Goal: Check status: Check status

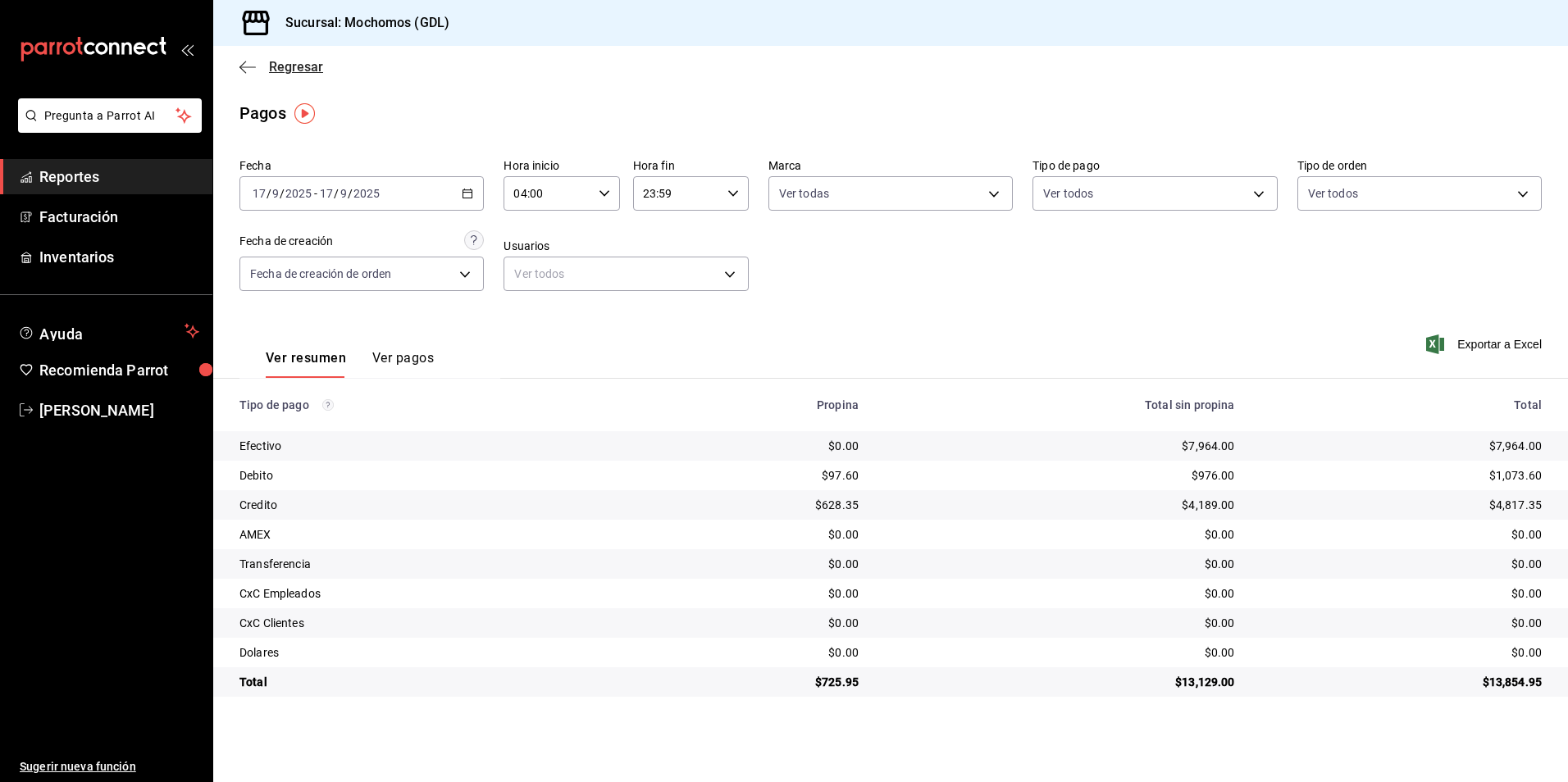
click at [300, 68] on span "Regresar" at bounding box center [295, 67] width 54 height 15
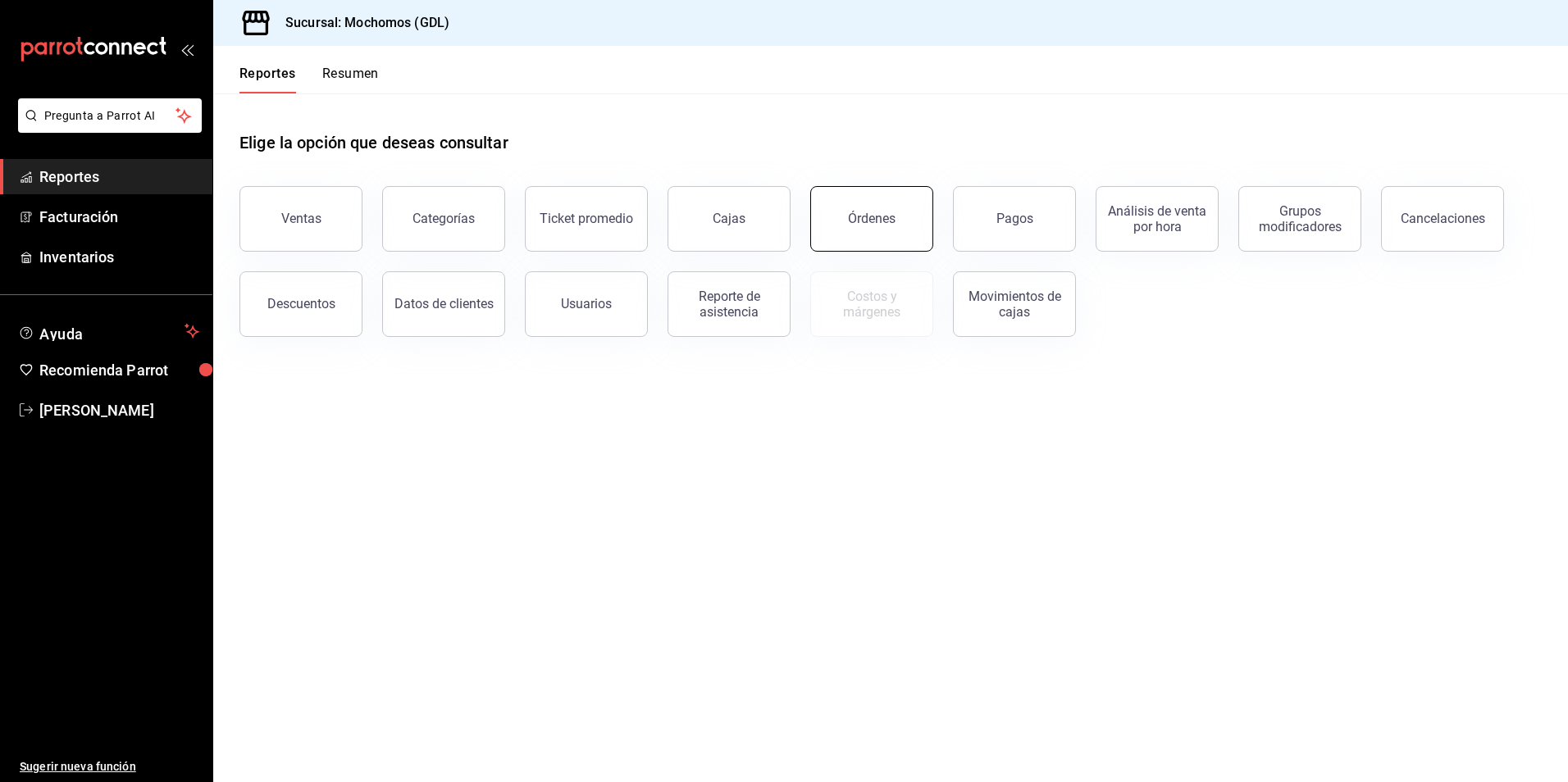
click at [835, 237] on button "Órdenes" at bounding box center [871, 218] width 123 height 66
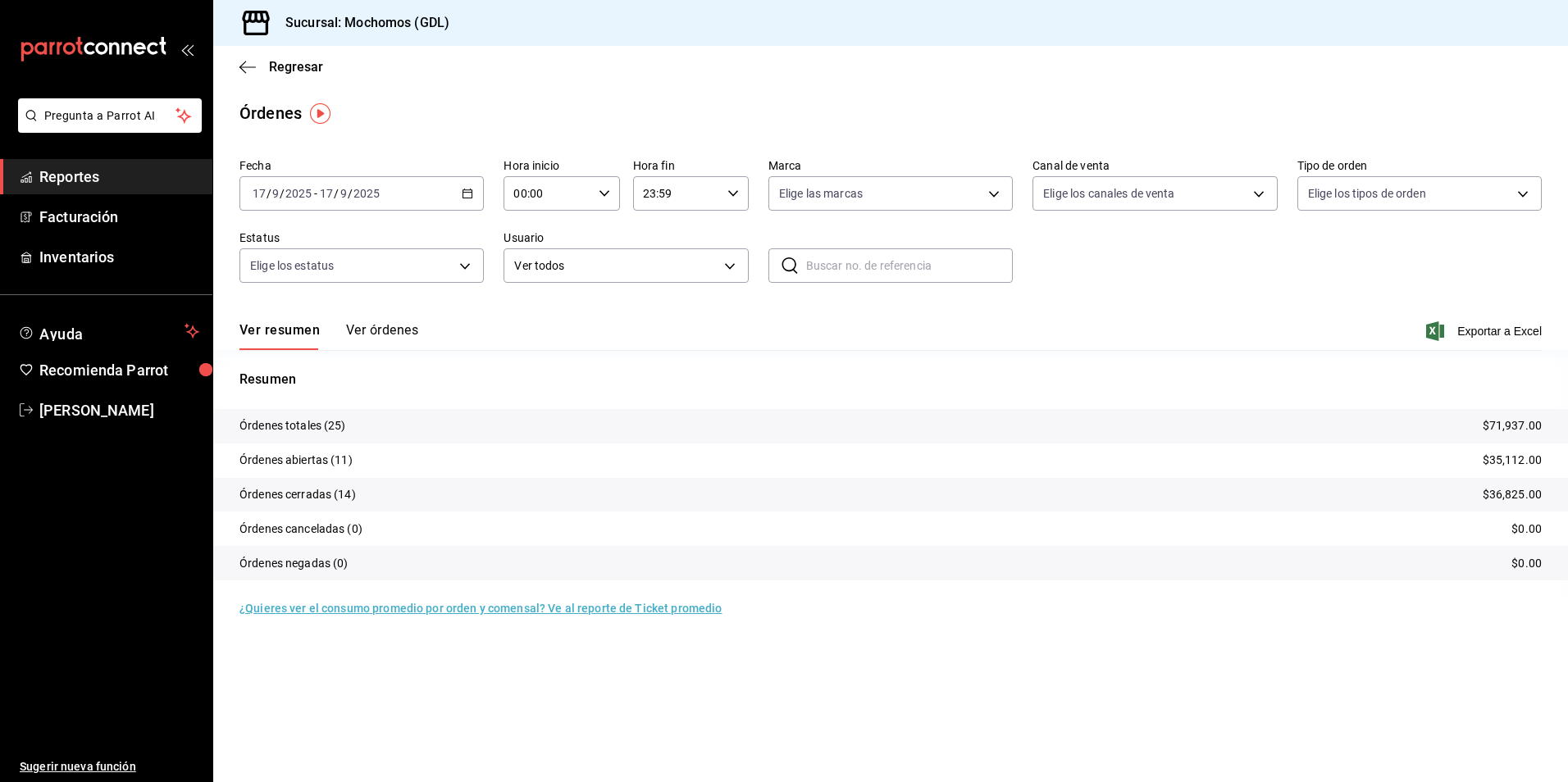
click at [476, 191] on div "[DATE] [DATE] - [DATE] [DATE]" at bounding box center [361, 193] width 244 height 34
click at [356, 425] on span "Rango de fechas" at bounding box center [317, 428] width 127 height 17
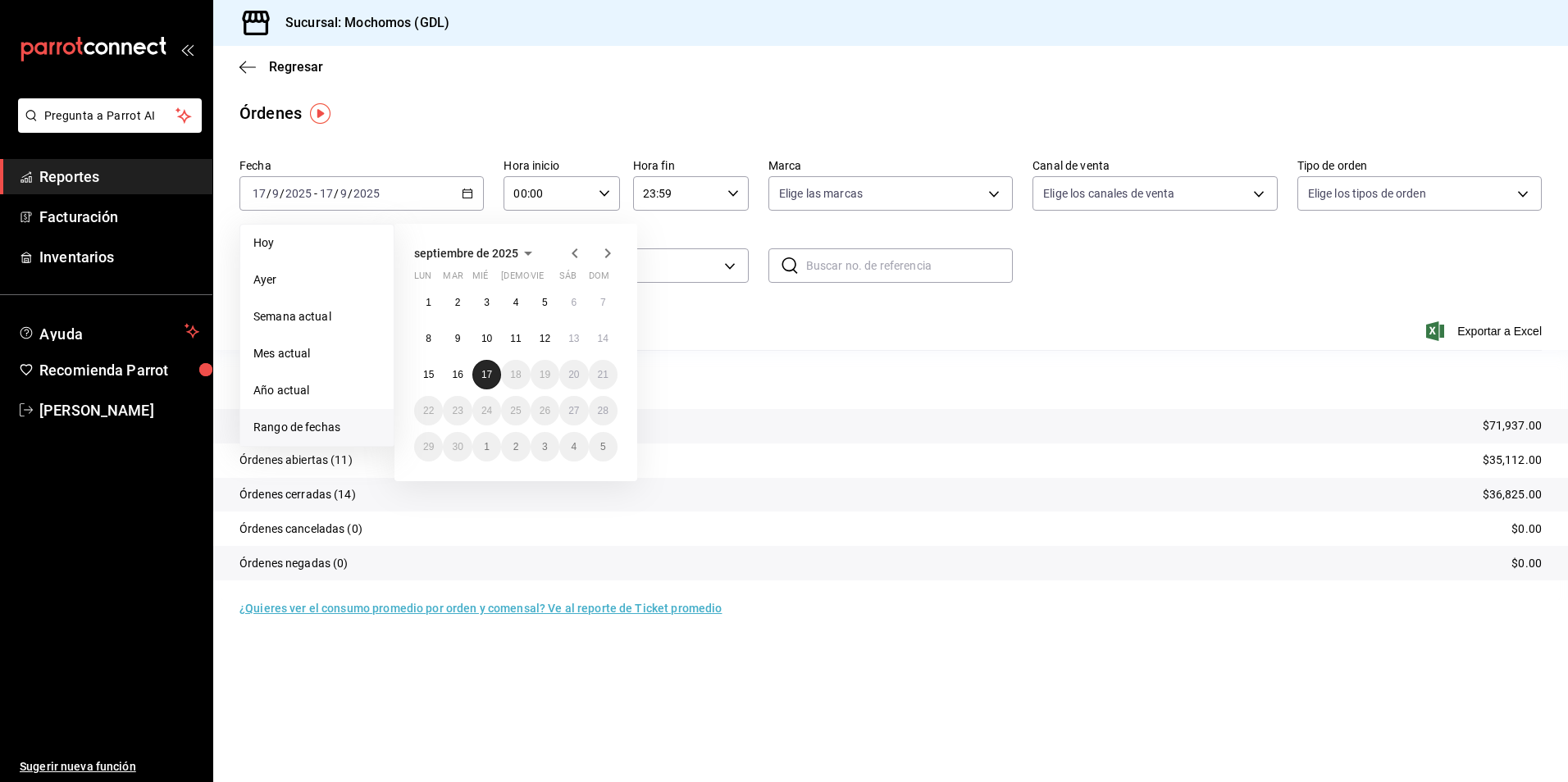
click at [491, 378] on abbr "17" at bounding box center [486, 374] width 10 height 11
click at [490, 375] on abbr "17" at bounding box center [486, 374] width 10 height 11
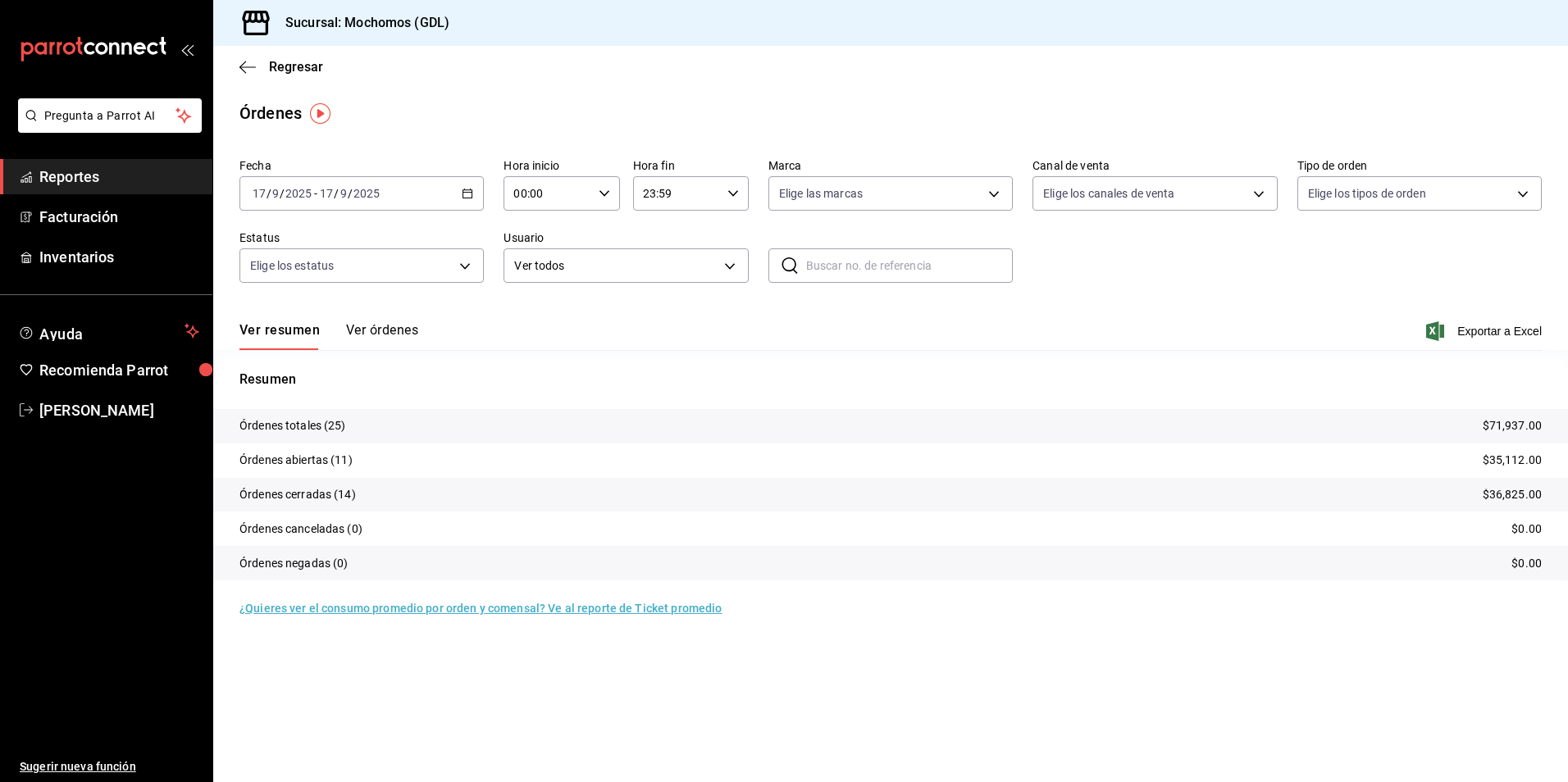
click at [613, 190] on div "00:00 Hora inicio" at bounding box center [561, 193] width 116 height 34
click at [526, 270] on span "05" at bounding box center [532, 268] width 32 height 13
type input "05:00"
click at [977, 193] on div at bounding box center [784, 391] width 1568 height 782
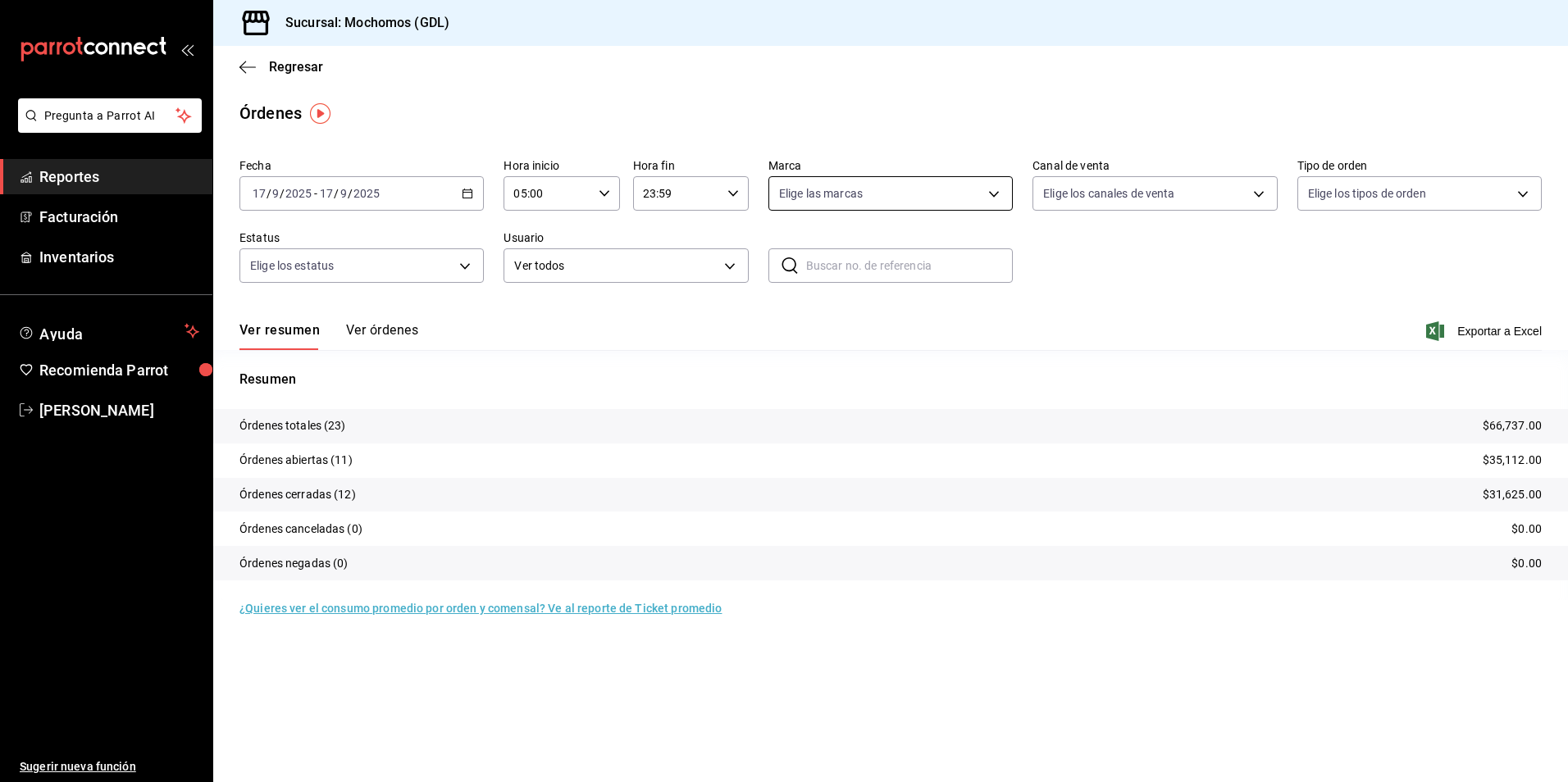
click at [990, 190] on body "Pregunta a Parrot AI Reportes Facturación Inventarios Ayuda Recomienda Parrot […" at bounding box center [784, 391] width 1568 height 782
click at [877, 316] on span "Mochomos (GDL)" at bounding box center [909, 311] width 192 height 17
type input "36c25d4a-7cb0-456c-a434-e981d54830bc"
checkbox input "true"
click at [1073, 189] on div at bounding box center [784, 391] width 1568 height 782
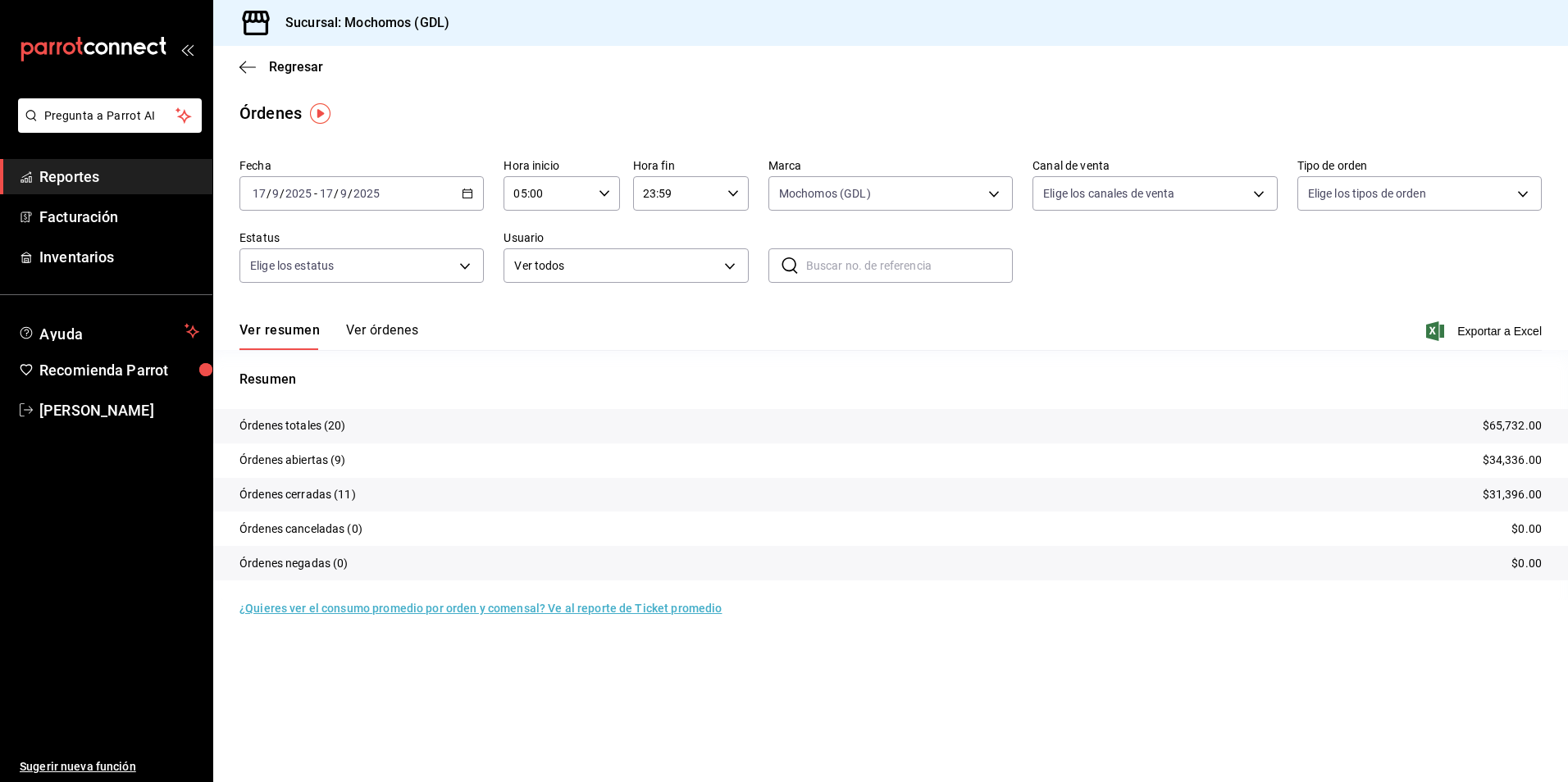
click at [1078, 198] on body "Pregunta a Parrot AI Reportes Facturación Inventarios Ayuda Recomienda Parrot […" at bounding box center [784, 391] width 1568 height 782
click at [1107, 260] on span "Ver todos" at bounding box center [1102, 257] width 50 height 17
type input "PARROT,UBER_EATS,RAPPI,DIDI_FOOD,ONLINE"
checkbox input "true"
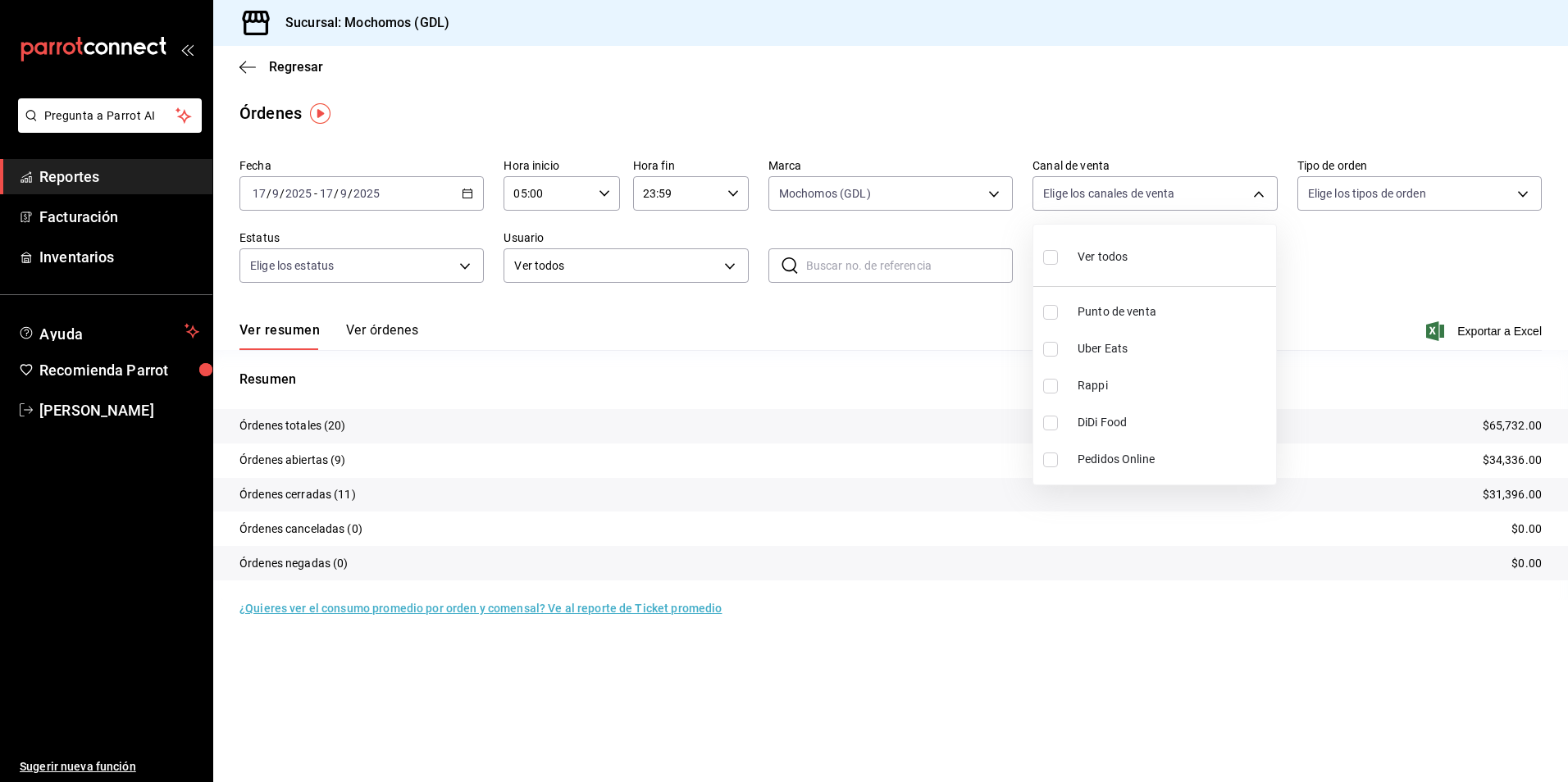
checkbox input "true"
click at [1387, 192] on div at bounding box center [784, 391] width 1568 height 782
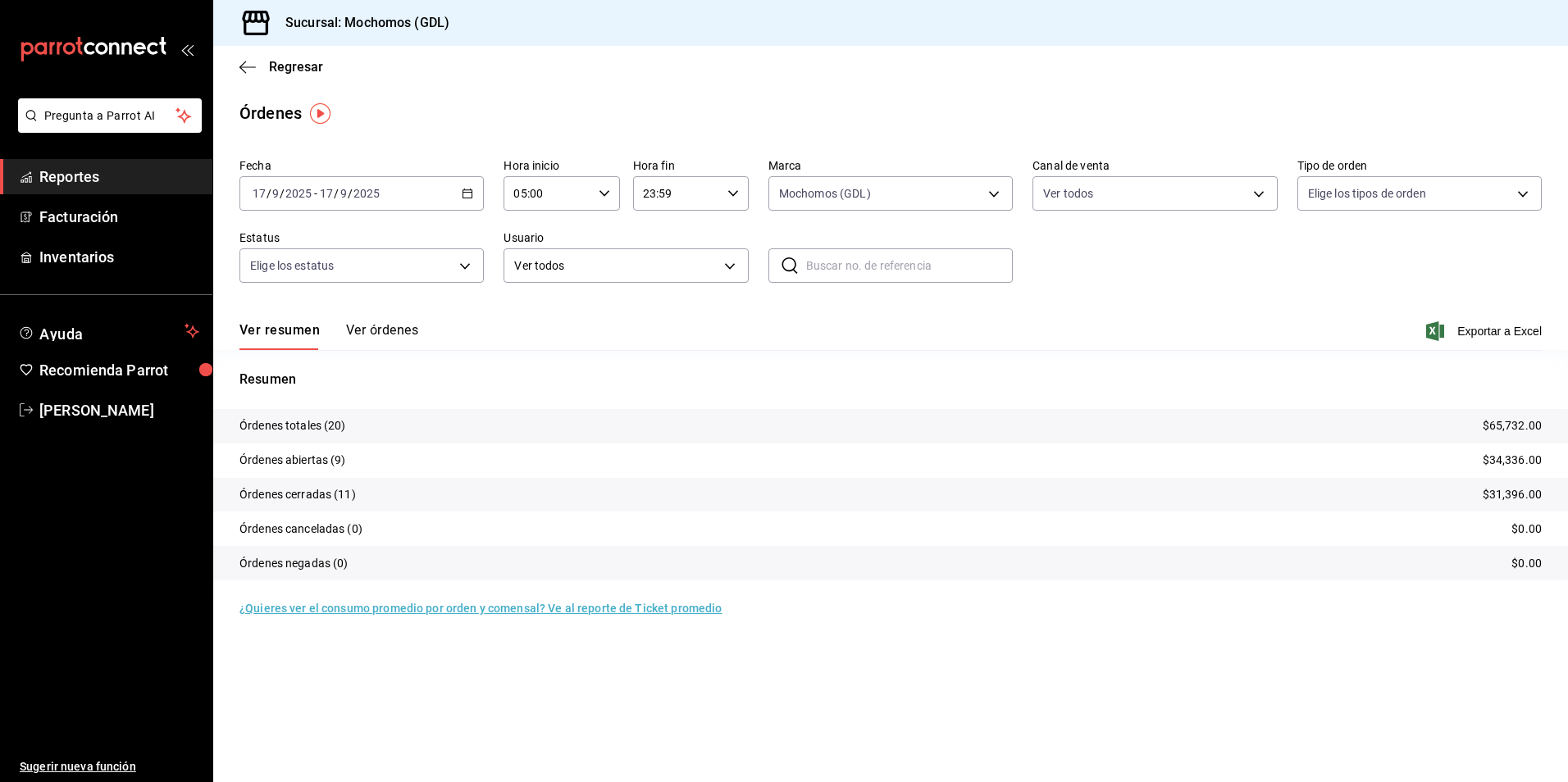
click at [1331, 196] on body "Pregunta a Parrot AI Reportes Facturación Inventarios Ayuda Recomienda Parrot […" at bounding box center [784, 391] width 1568 height 782
click at [1344, 255] on span "Ver todos" at bounding box center [1367, 257] width 50 height 17
type input "c3d0baef-30c0-4718-9d76-caab43e27316,13c4cc4a-99d2-42c0-ba96-c3de8c08c13d,7b791…"
checkbox input "true"
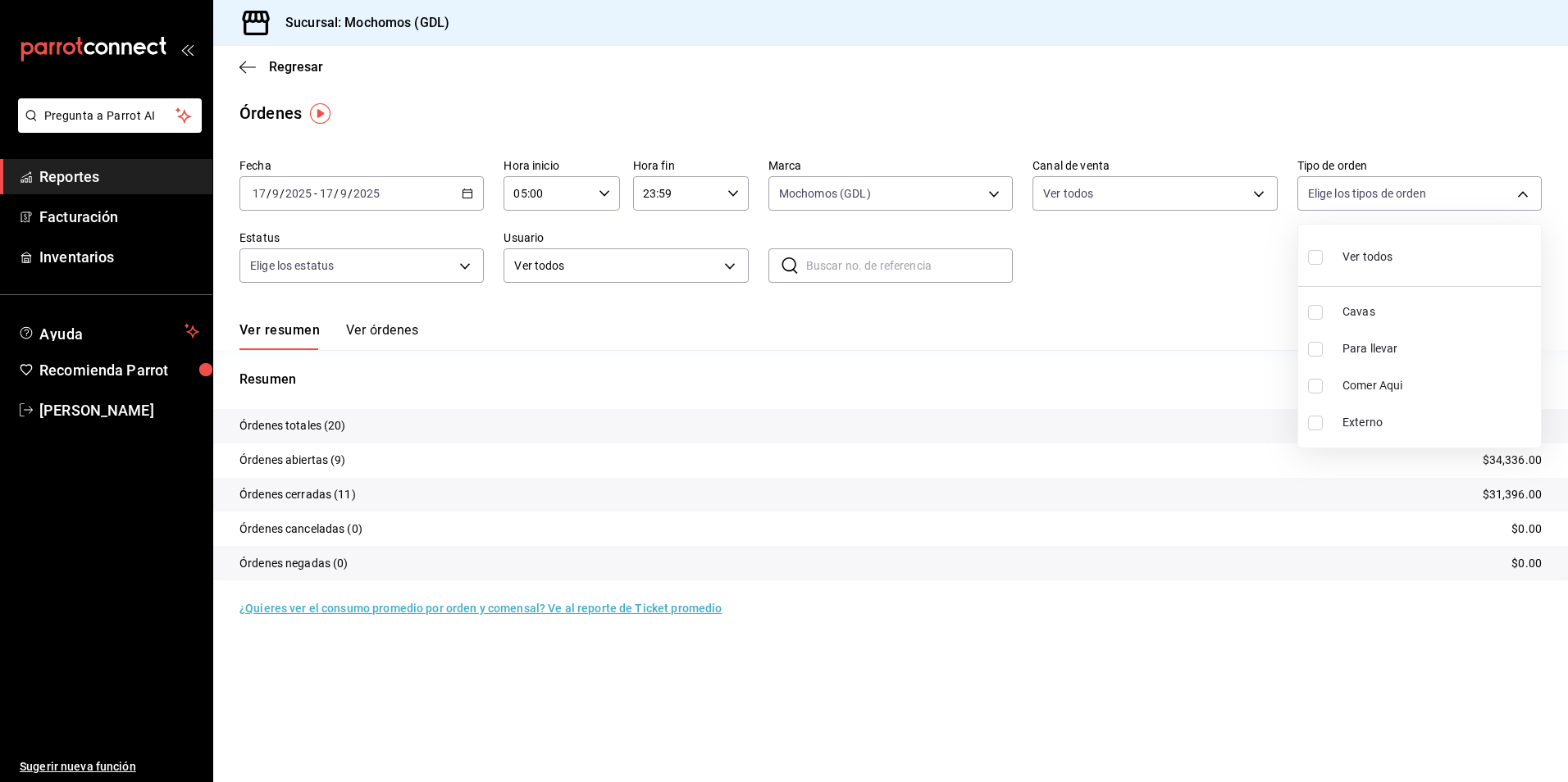
checkbox input "true"
click at [448, 276] on div at bounding box center [784, 391] width 1568 height 782
click at [472, 257] on body "Pregunta a Parrot AI Reportes Facturación Inventarios Ayuda Recomienda Parrot […" at bounding box center [784, 391] width 1568 height 782
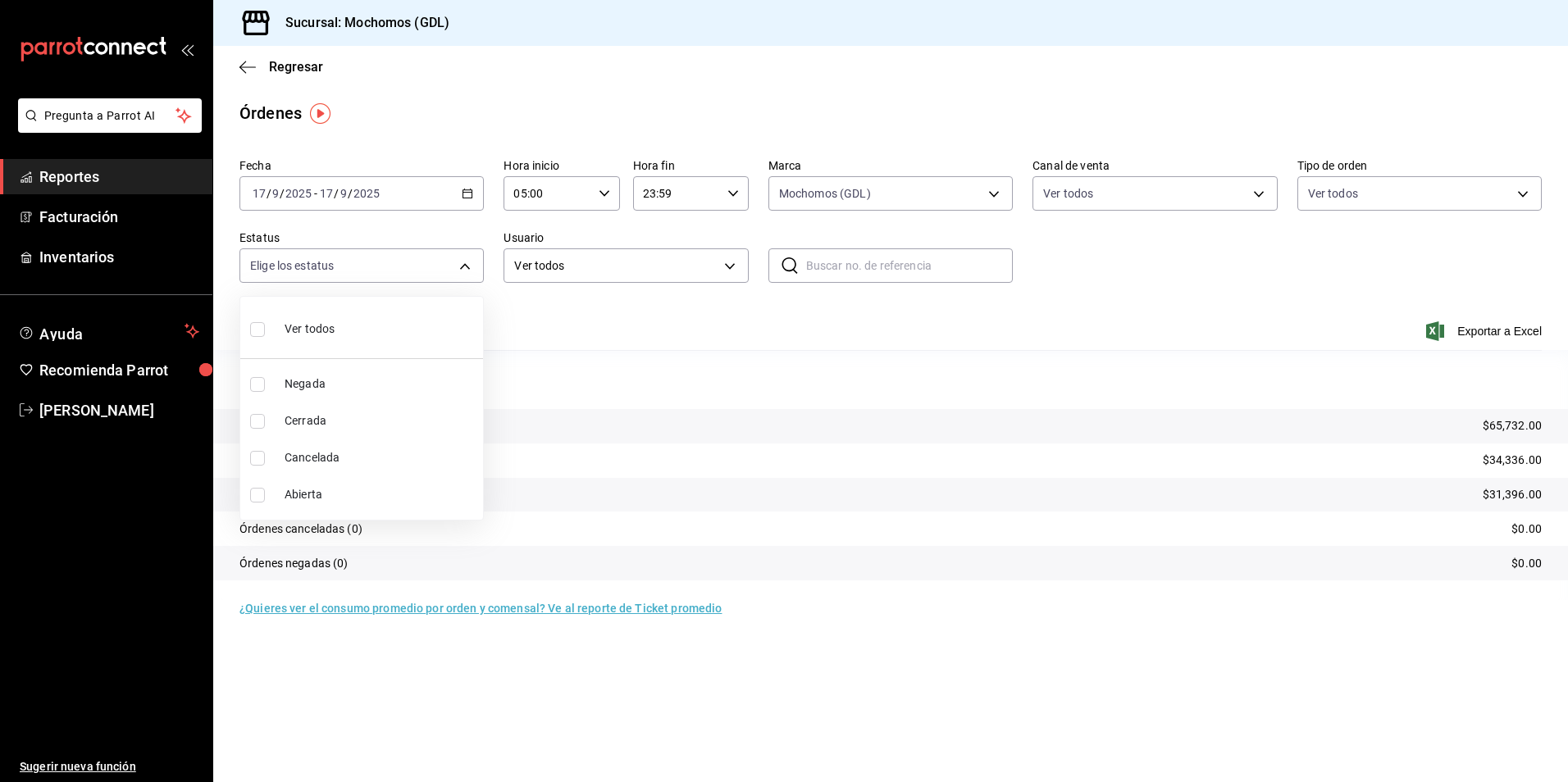
click at [394, 326] on li "Ver todos" at bounding box center [362, 327] width 243 height 49
type input "DENIED,FINISHED,CANCELED,OPEN"
checkbox input "true"
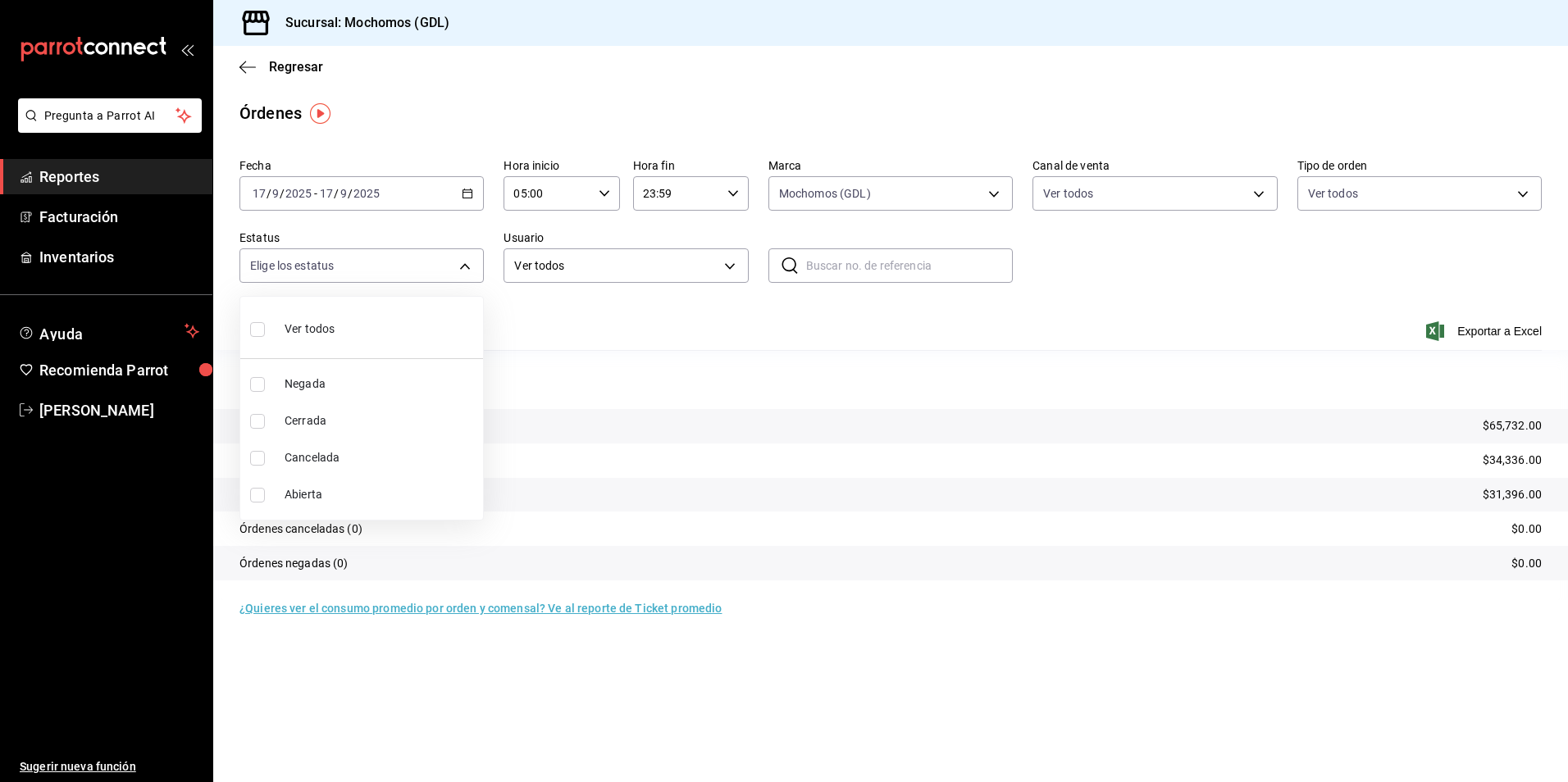
checkbox input "true"
click at [1155, 274] on div at bounding box center [784, 391] width 1568 height 782
